Goal: Information Seeking & Learning: Check status

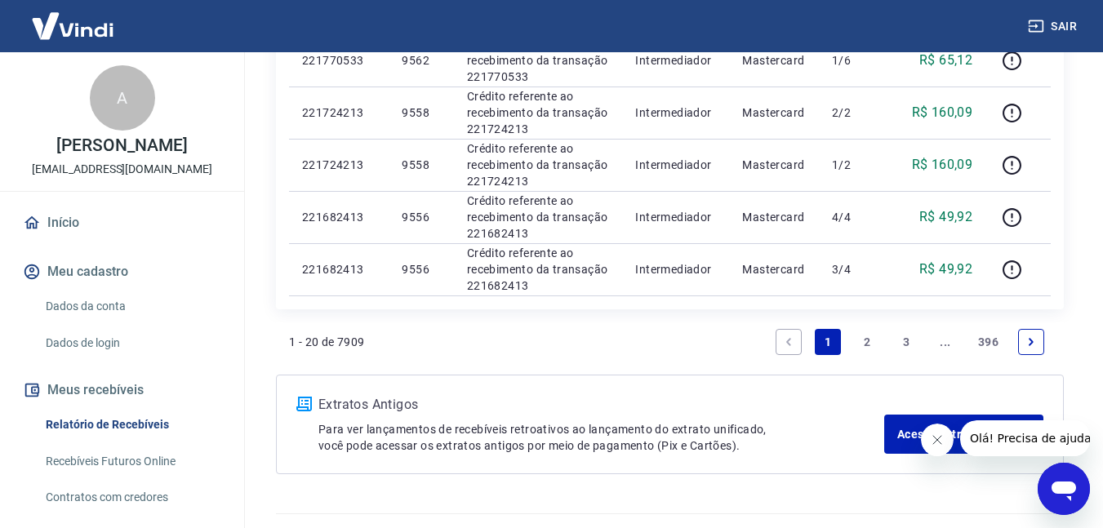
scroll to position [1185, 0]
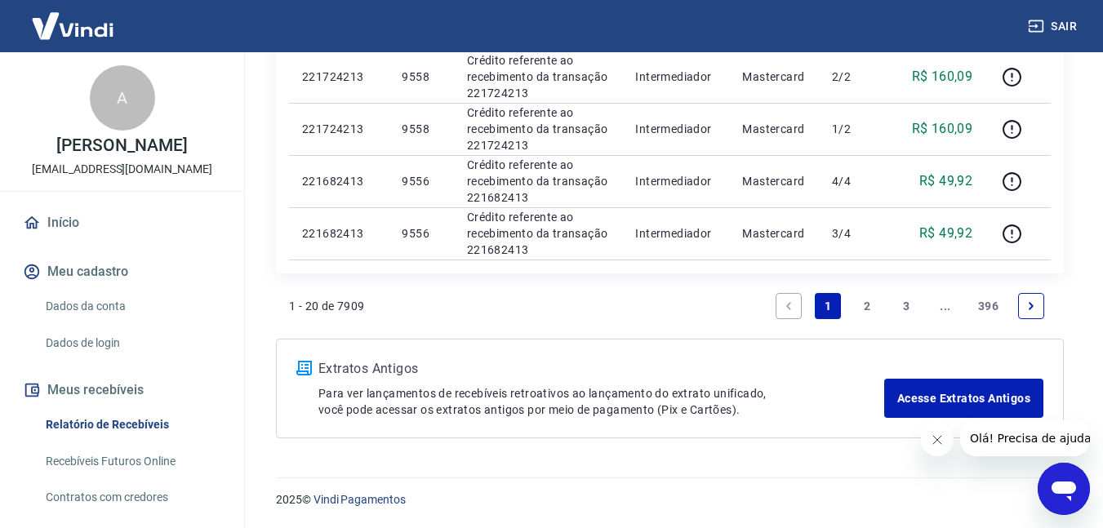
click at [873, 308] on link "2" at bounding box center [867, 306] width 26 height 26
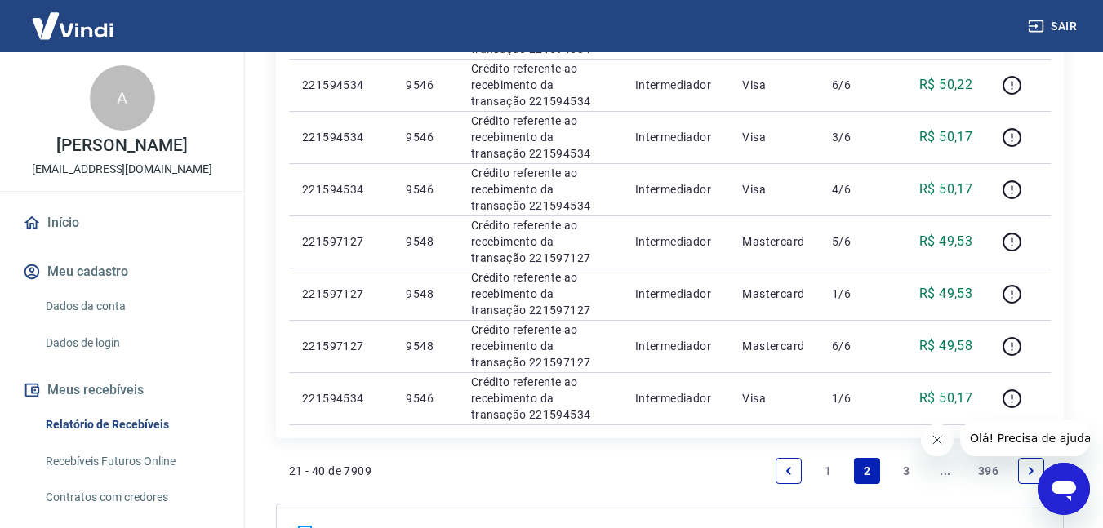
scroll to position [1237, 0]
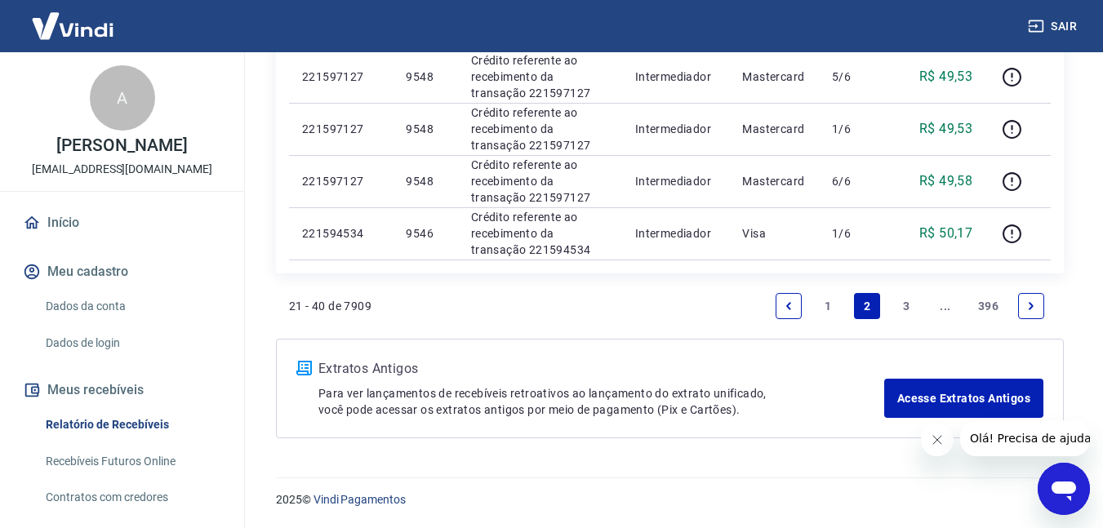
click at [897, 316] on link "3" at bounding box center [906, 306] width 26 height 26
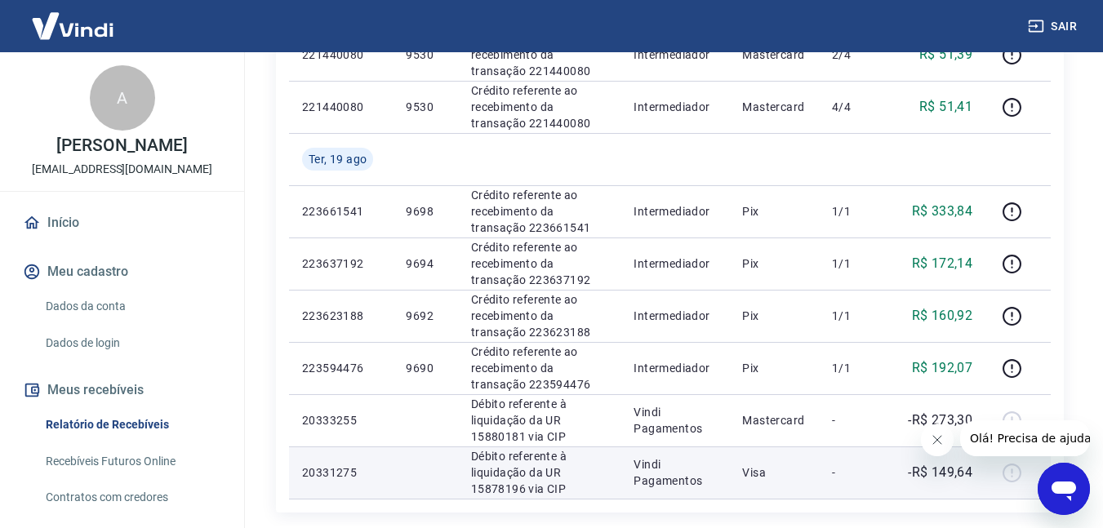
scroll to position [1224, 0]
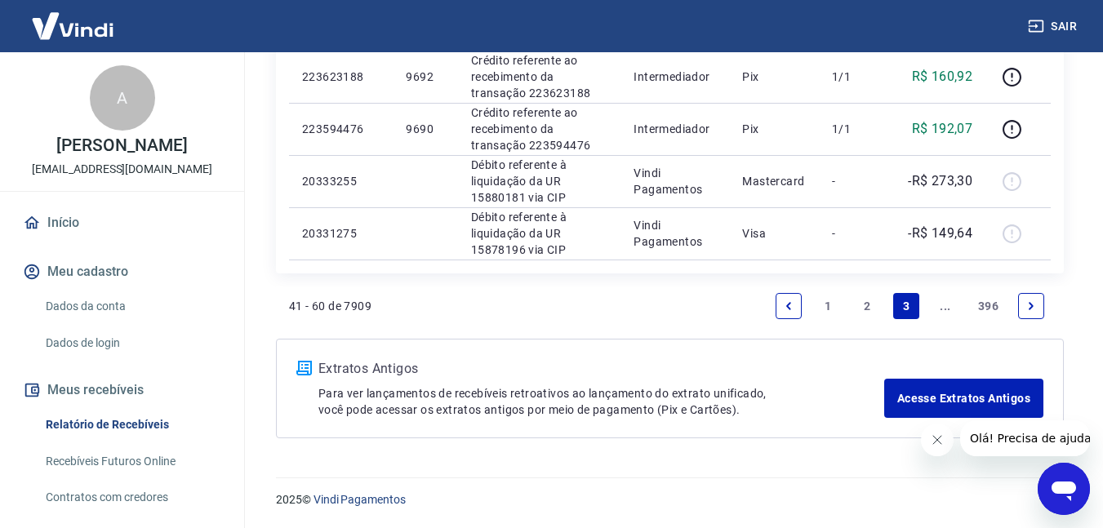
click at [1029, 306] on icon "Next page" at bounding box center [1030, 305] width 11 height 11
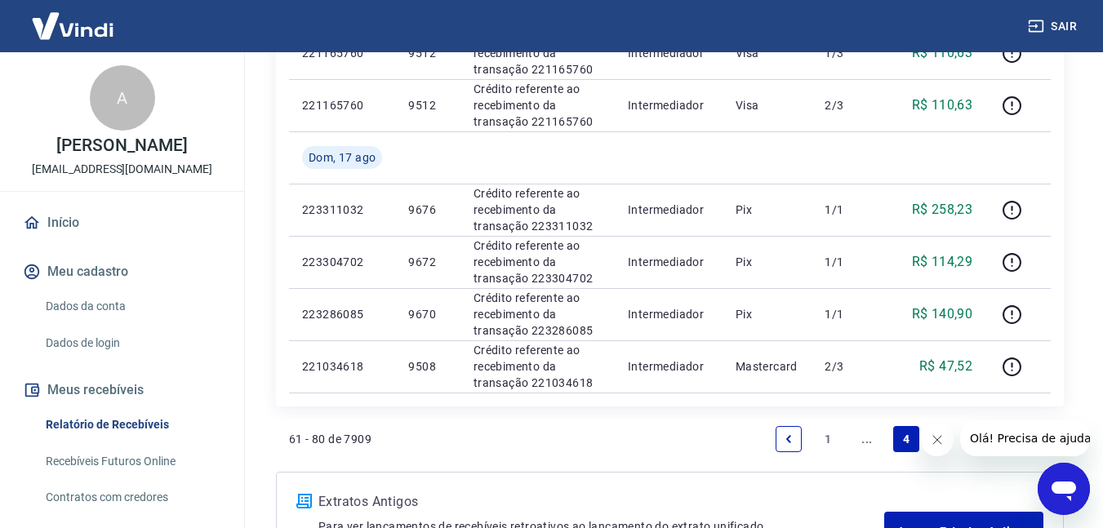
scroll to position [1276, 0]
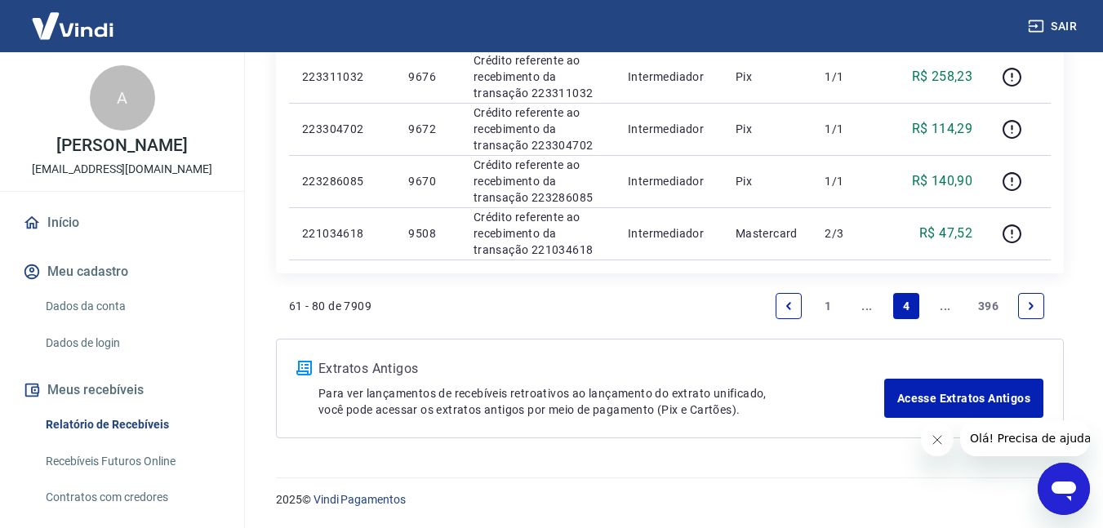
click at [1035, 308] on icon "Next page" at bounding box center [1030, 305] width 11 height 11
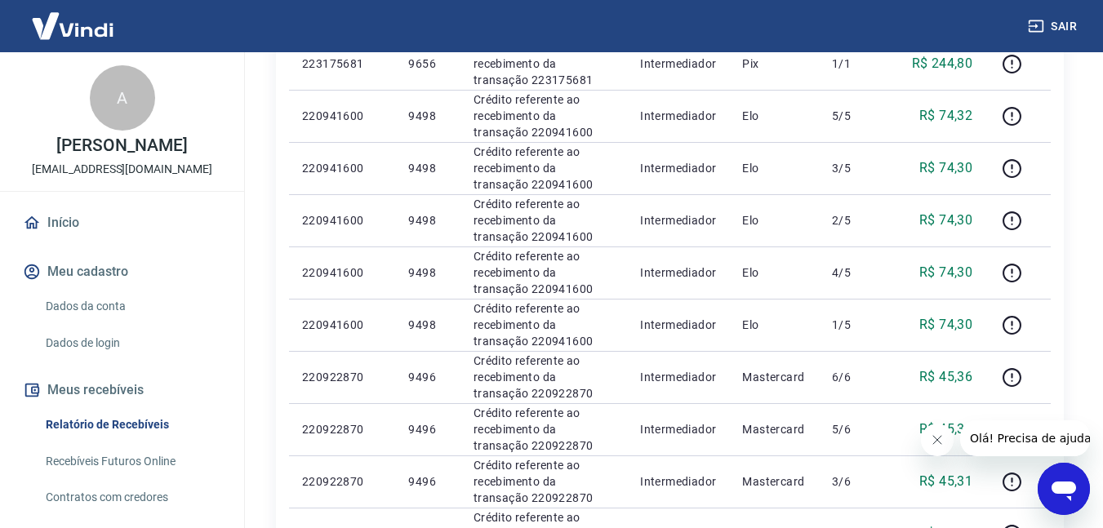
scroll to position [1224, 0]
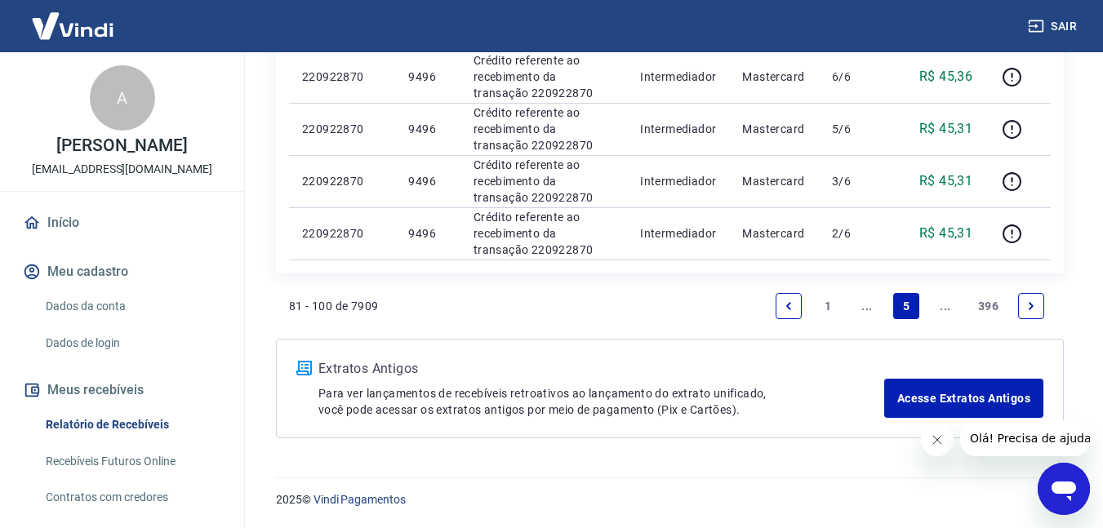
click at [1037, 315] on link "Next page" at bounding box center [1031, 306] width 26 height 26
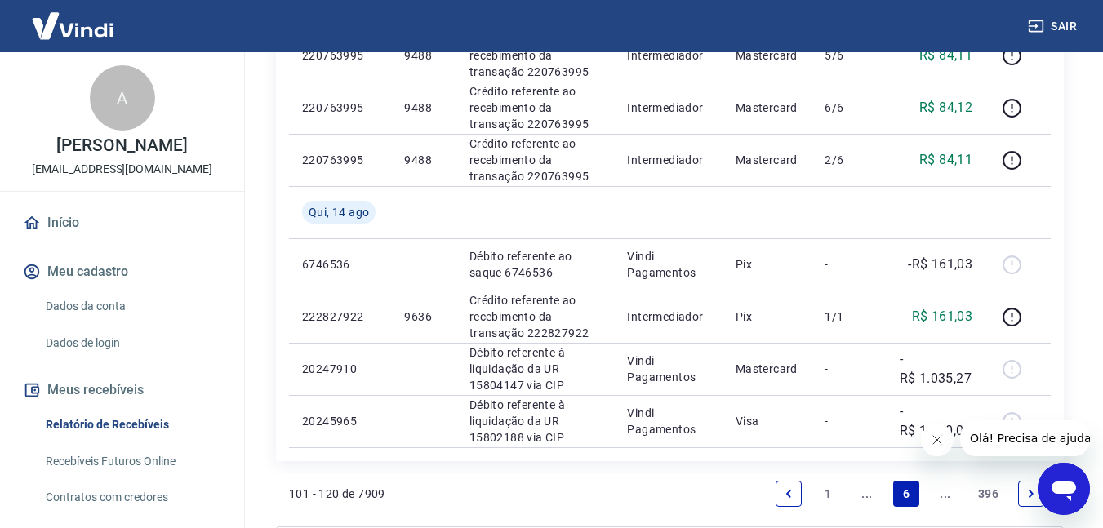
scroll to position [1276, 0]
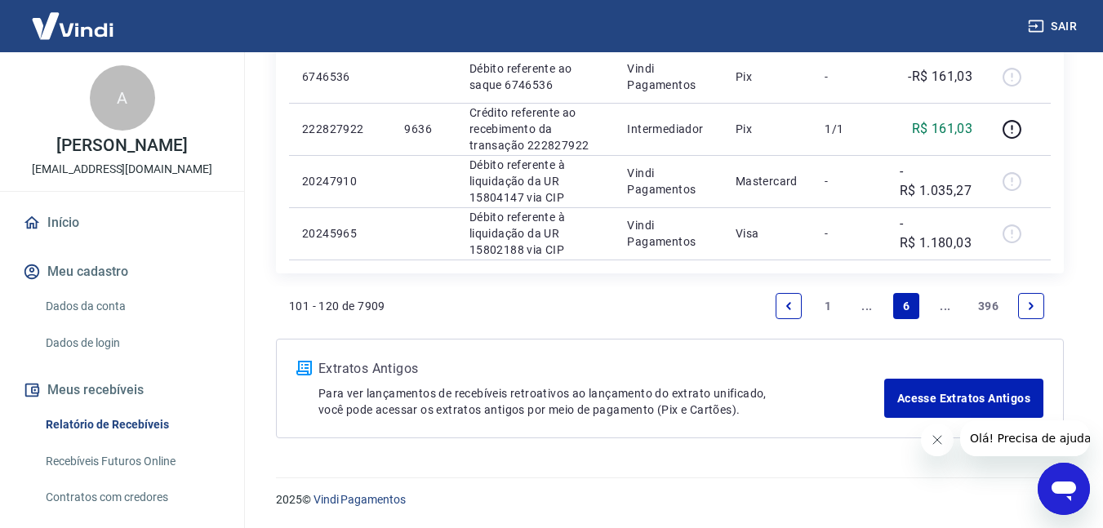
click at [1022, 315] on link "Next page" at bounding box center [1031, 306] width 26 height 26
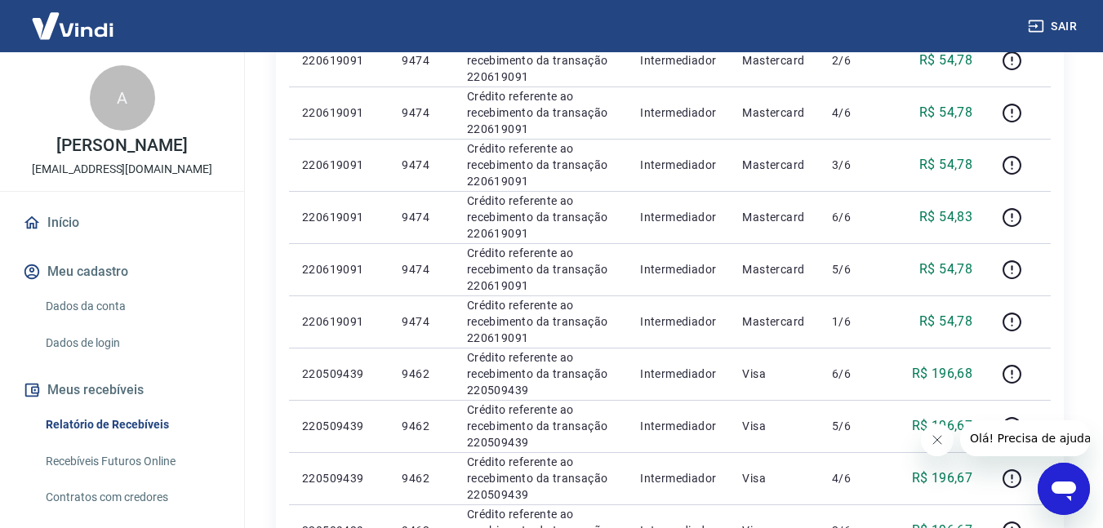
scroll to position [1171, 0]
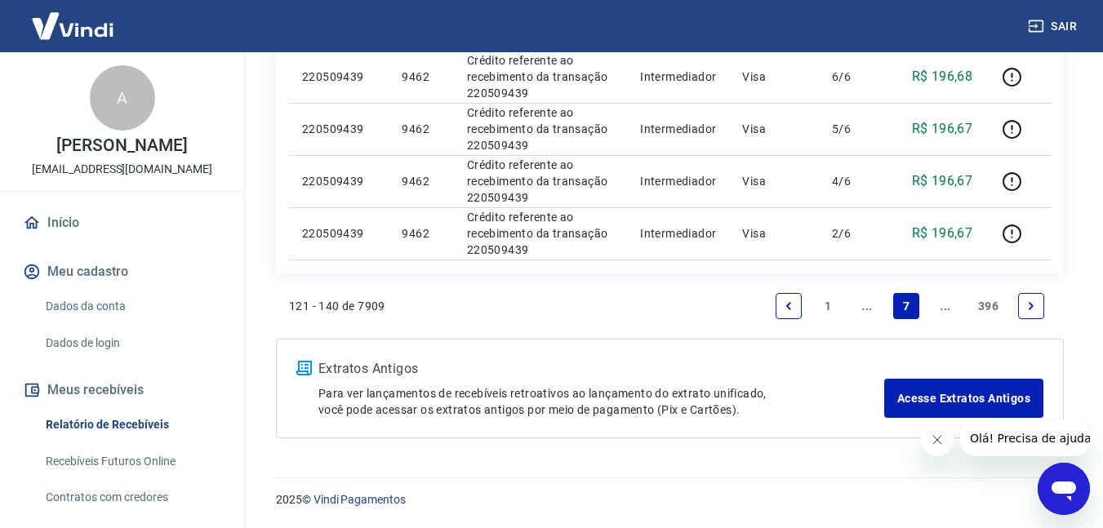
click at [1030, 305] on icon "Next page" at bounding box center [1030, 305] width 11 height 11
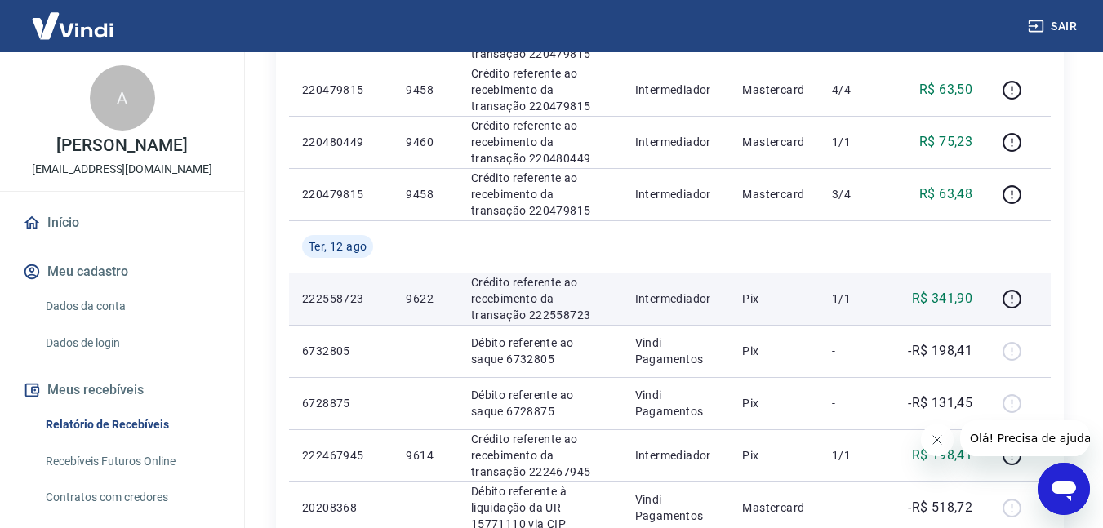
scroll to position [653, 0]
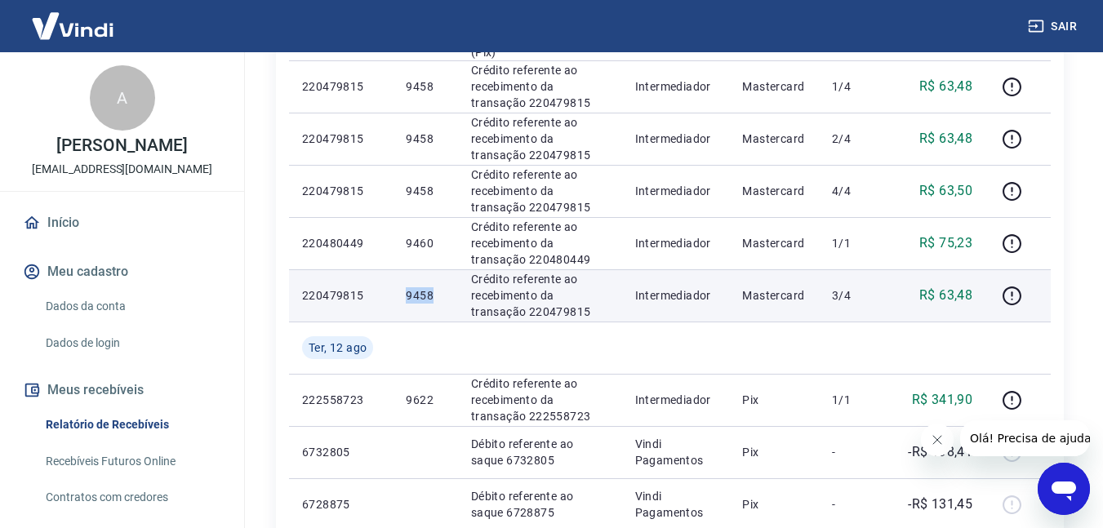
drag, startPoint x: 401, startPoint y: 305, endPoint x: 437, endPoint y: 305, distance: 35.9
click at [437, 305] on td "9458" at bounding box center [425, 295] width 64 height 52
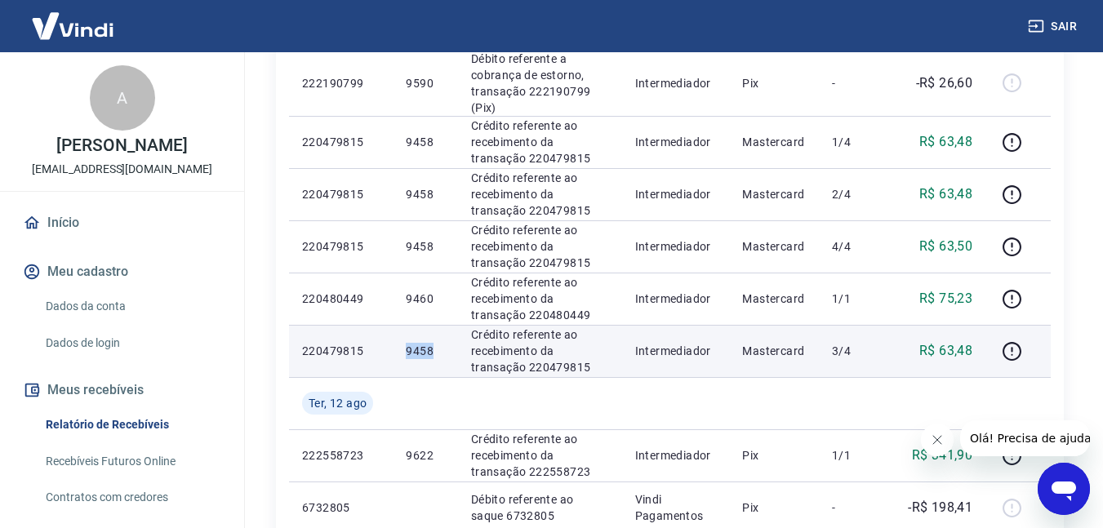
scroll to position [571, 0]
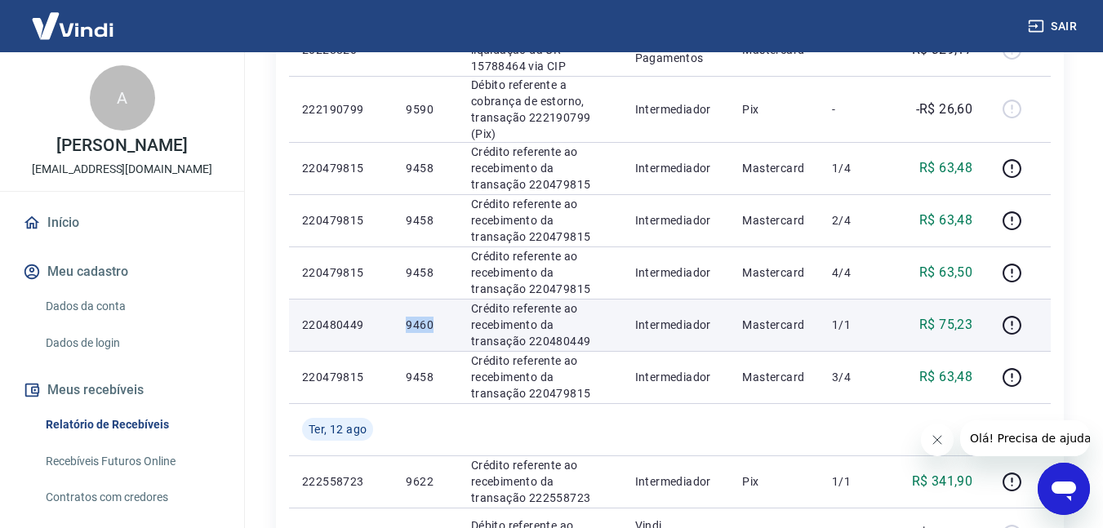
drag, startPoint x: 398, startPoint y: 325, endPoint x: 447, endPoint y: 332, distance: 49.5
click at [447, 332] on td "9460" at bounding box center [425, 325] width 64 height 52
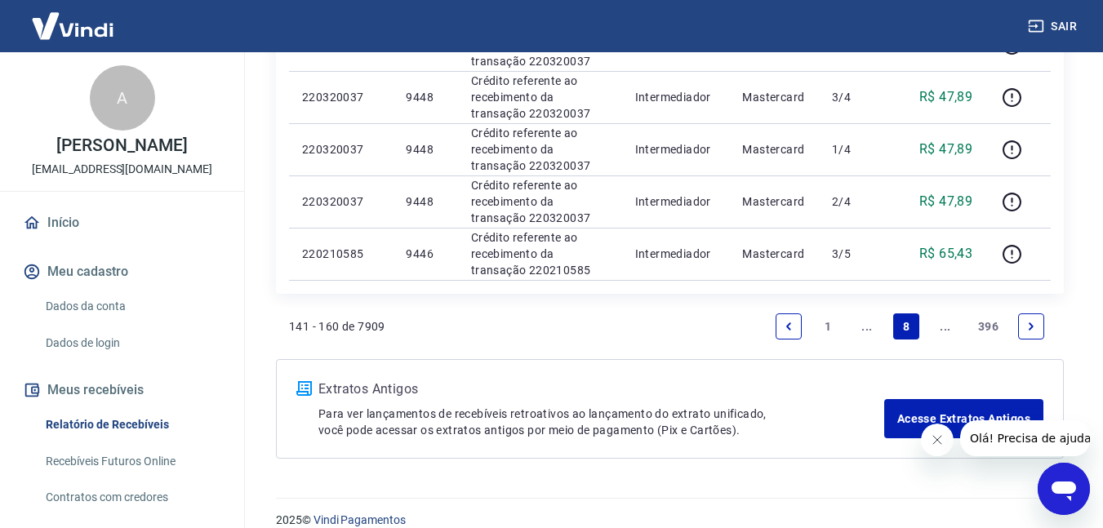
scroll to position [1290, 0]
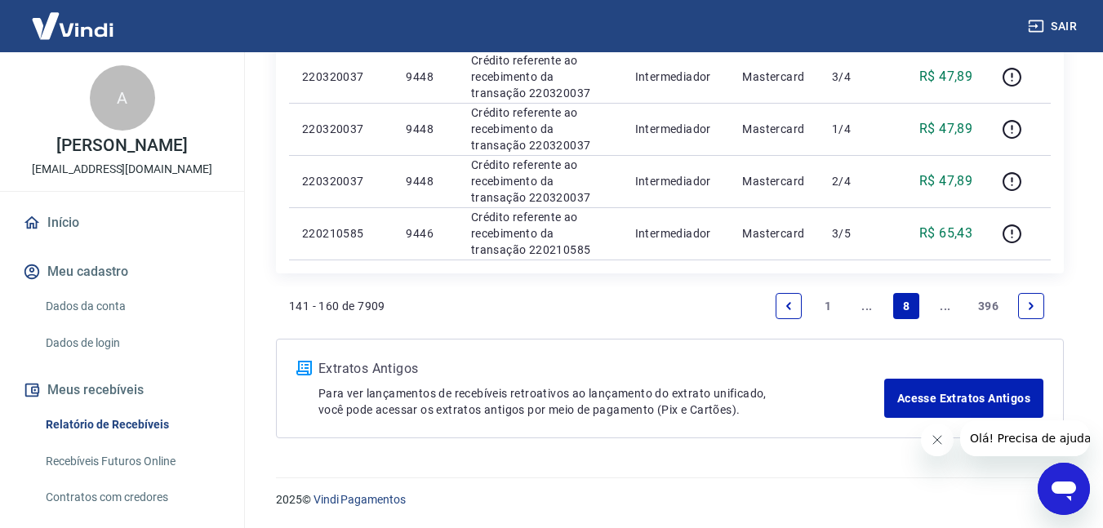
click at [780, 300] on link "Previous page" at bounding box center [788, 306] width 26 height 26
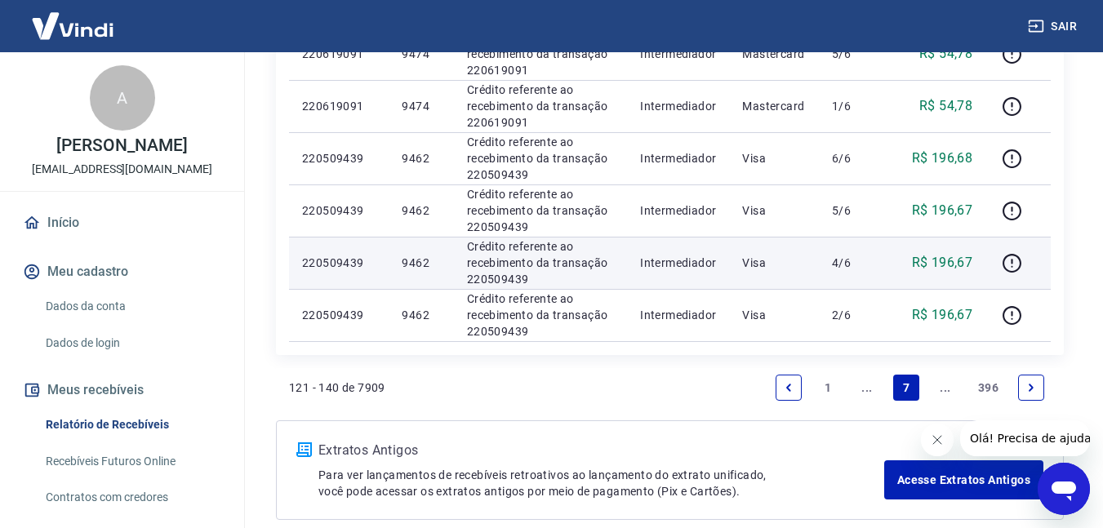
scroll to position [1008, 0]
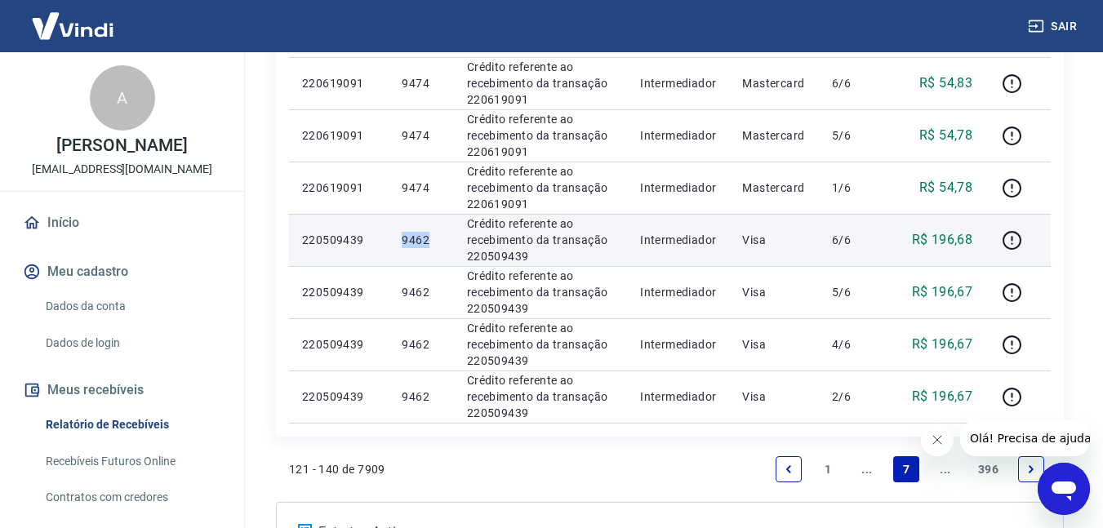
drag, startPoint x: 390, startPoint y: 242, endPoint x: 429, endPoint y: 242, distance: 38.4
click at [429, 242] on td "9462" at bounding box center [421, 240] width 64 height 52
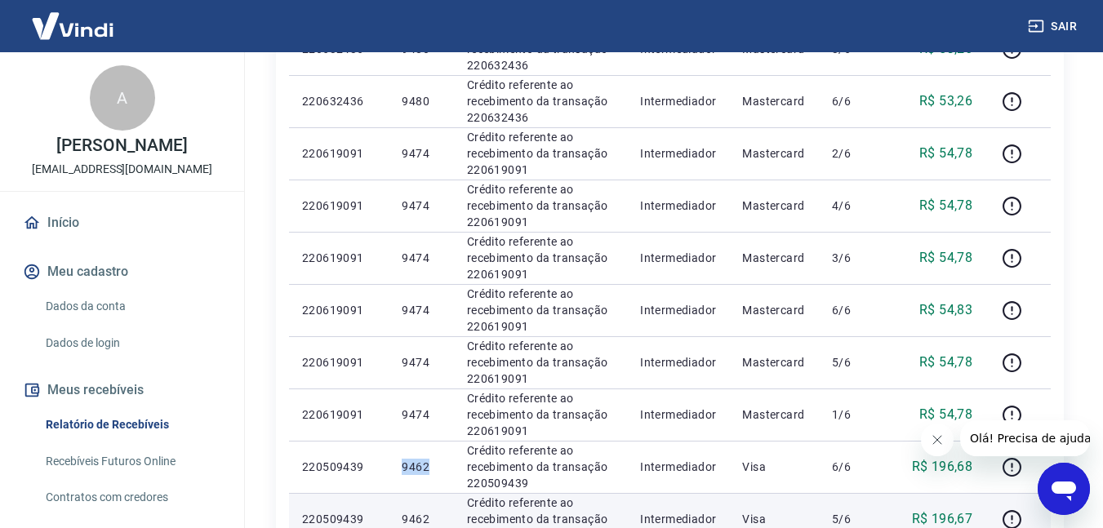
scroll to position [763, 0]
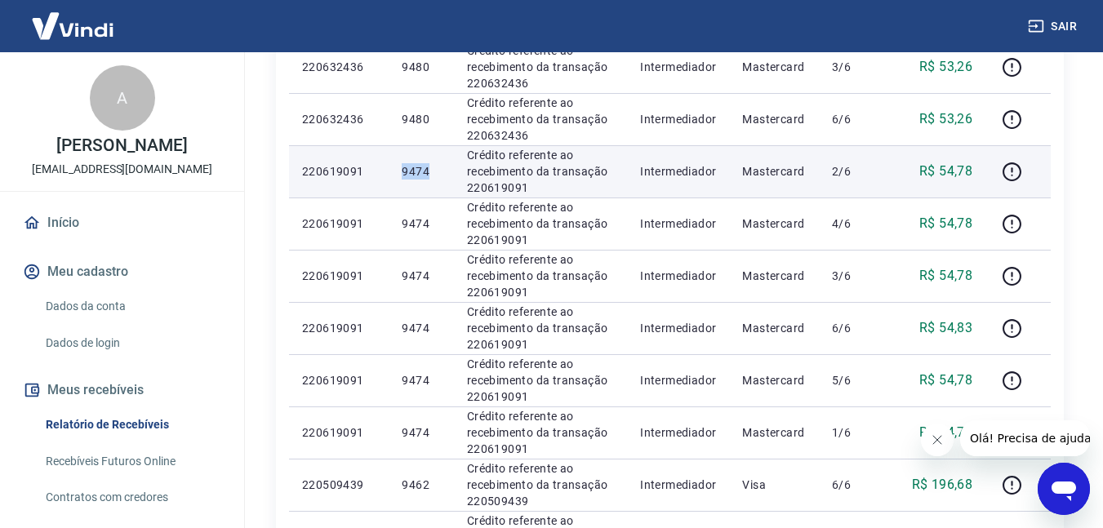
drag, startPoint x: 398, startPoint y: 158, endPoint x: 438, endPoint y: 168, distance: 40.4
click at [438, 167] on td "9474" at bounding box center [421, 171] width 64 height 52
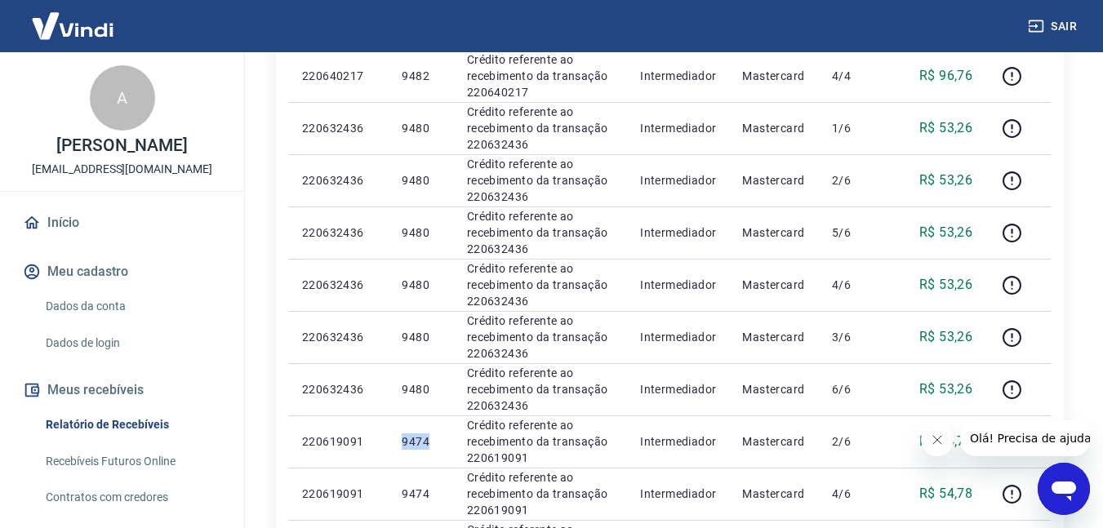
scroll to position [518, 0]
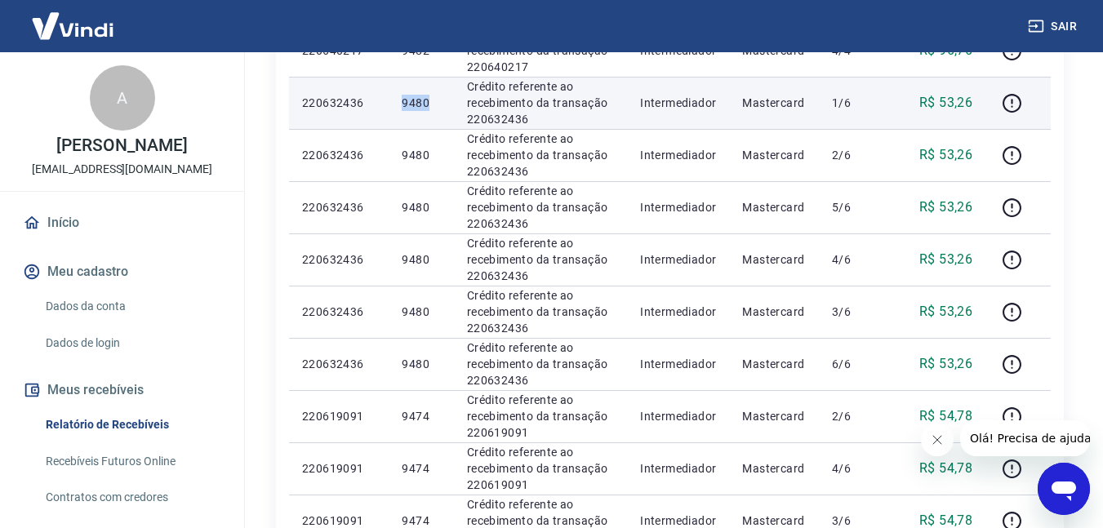
drag, startPoint x: 394, startPoint y: 99, endPoint x: 433, endPoint y: 99, distance: 39.2
click at [433, 99] on td "9480" at bounding box center [421, 103] width 64 height 52
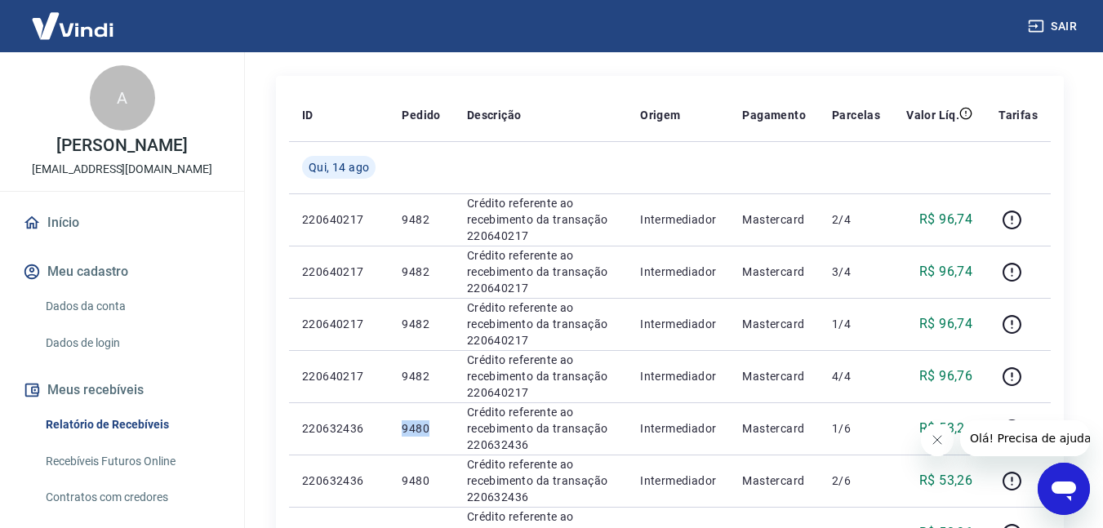
scroll to position [192, 0]
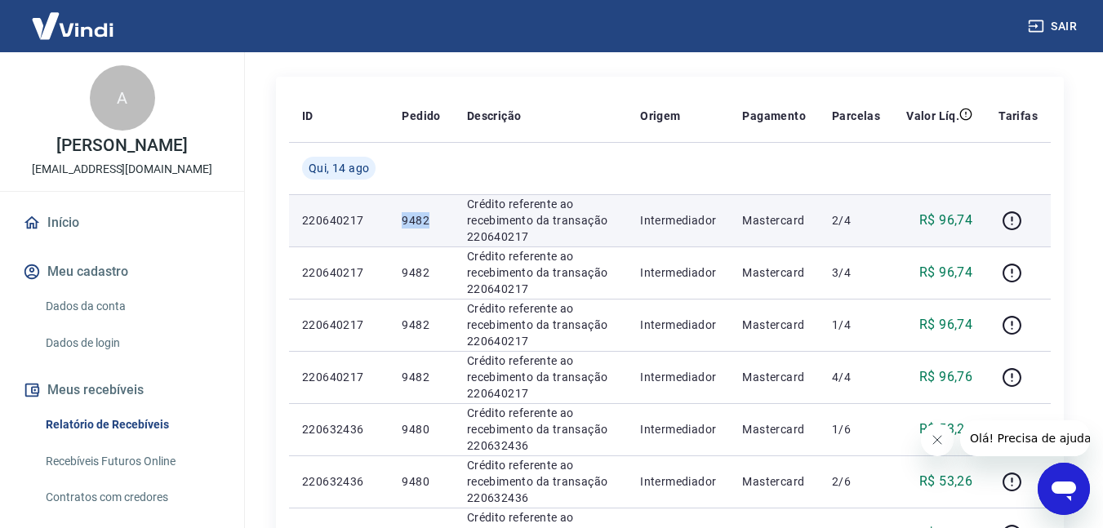
drag, startPoint x: 432, startPoint y: 219, endPoint x: 395, endPoint y: 217, distance: 36.8
click at [395, 217] on td "9482" at bounding box center [421, 220] width 64 height 52
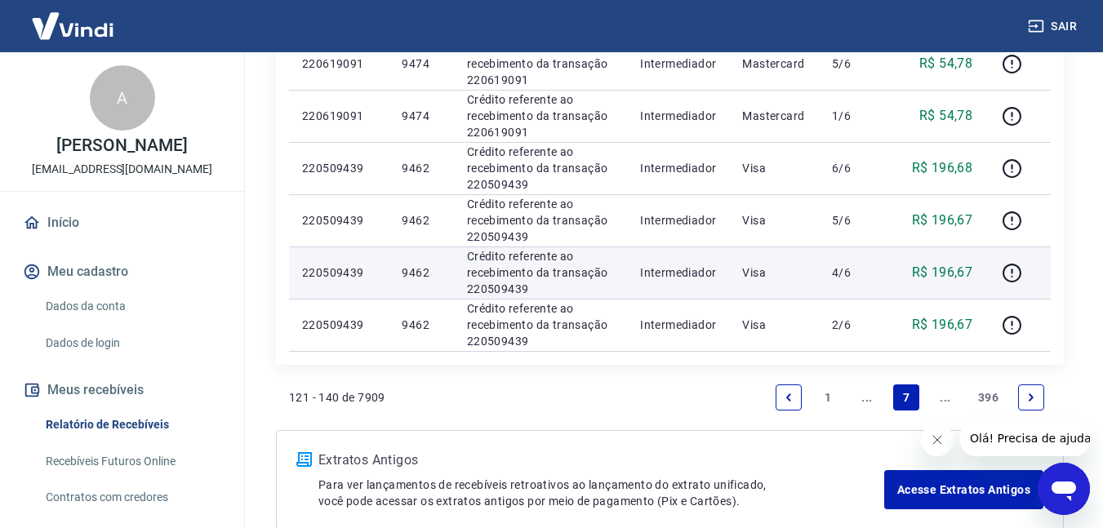
scroll to position [1171, 0]
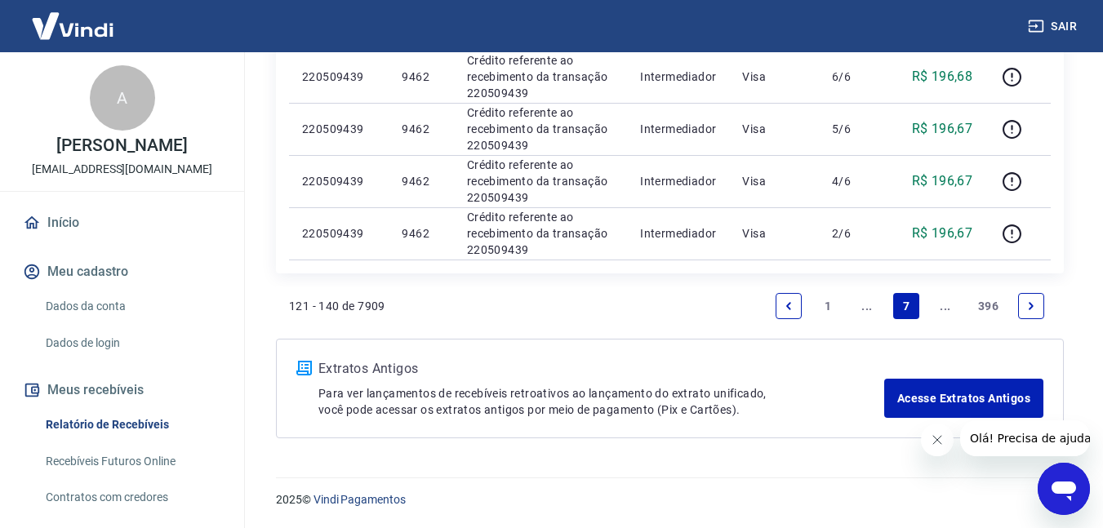
click at [784, 303] on icon "Previous page" at bounding box center [788, 305] width 11 height 11
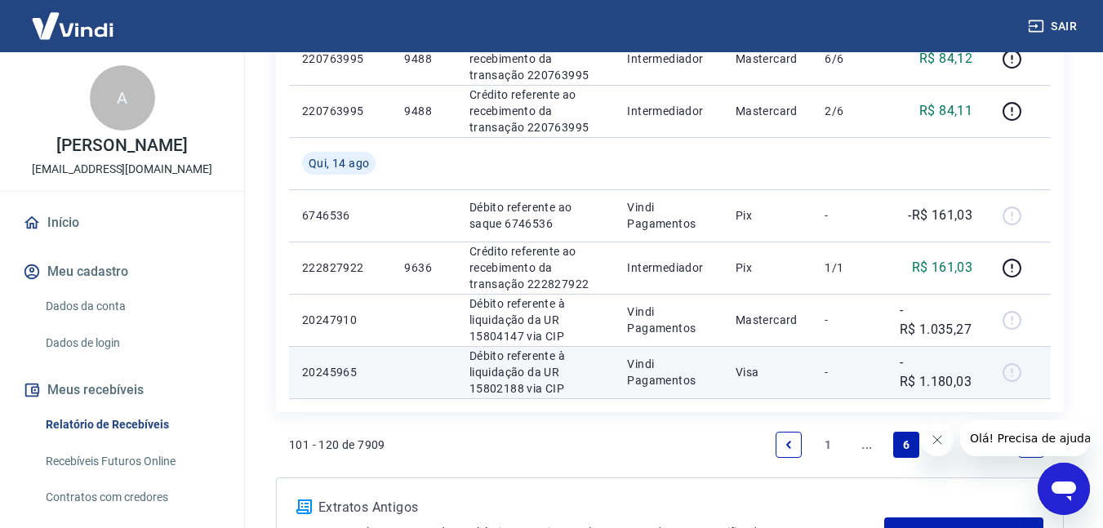
scroll to position [1113, 0]
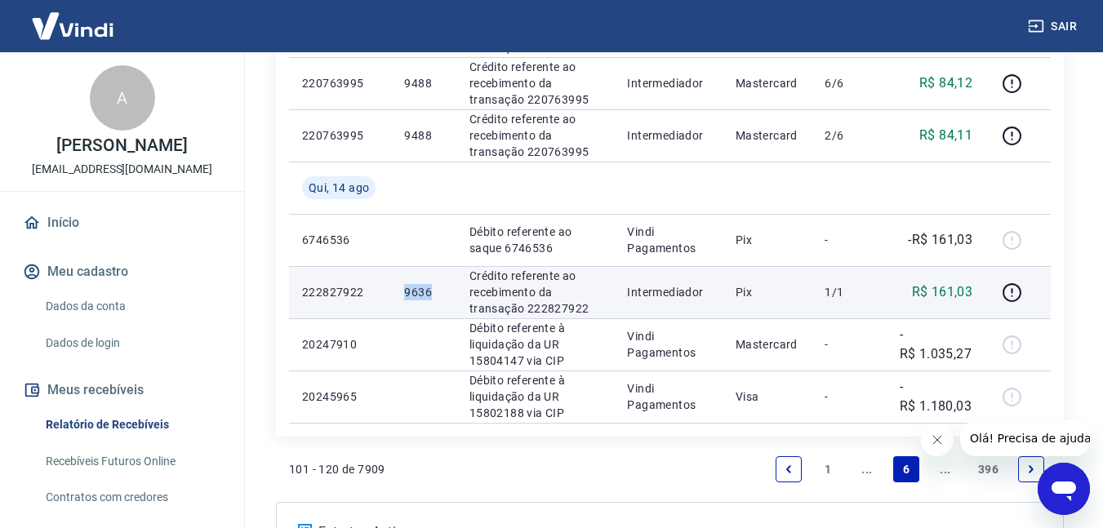
drag, startPoint x: 402, startPoint y: 287, endPoint x: 437, endPoint y: 295, distance: 36.0
click at [437, 295] on td "9636" at bounding box center [423, 292] width 64 height 52
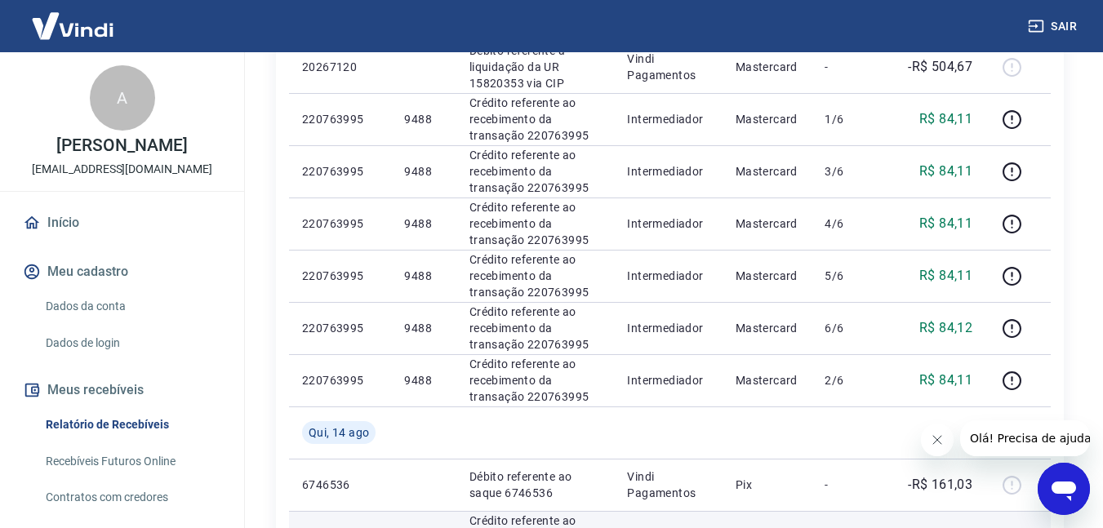
scroll to position [786, 0]
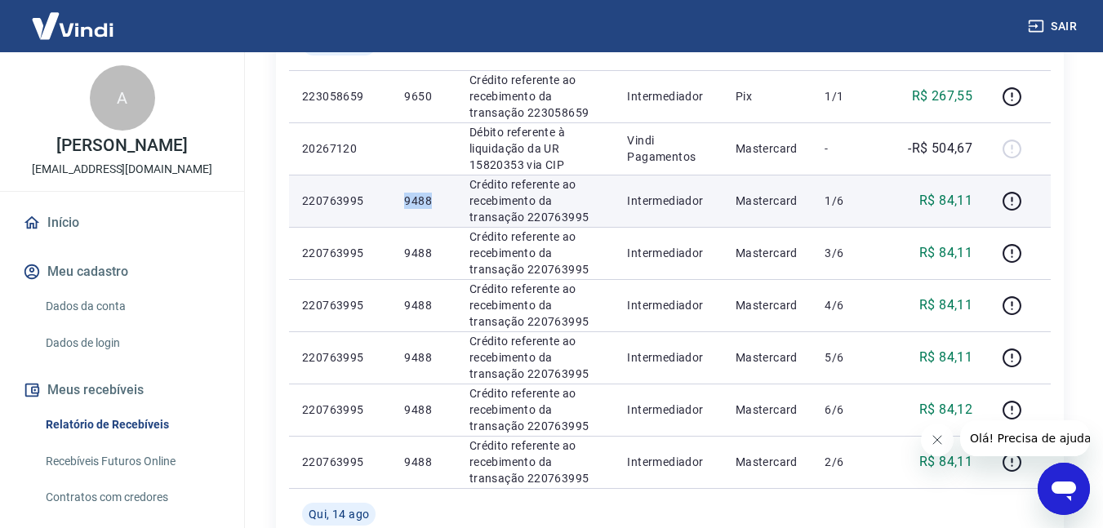
drag, startPoint x: 397, startPoint y: 199, endPoint x: 442, endPoint y: 202, distance: 45.8
click at [442, 202] on td "9488" at bounding box center [423, 201] width 64 height 52
